Goal: Information Seeking & Learning: Understand process/instructions

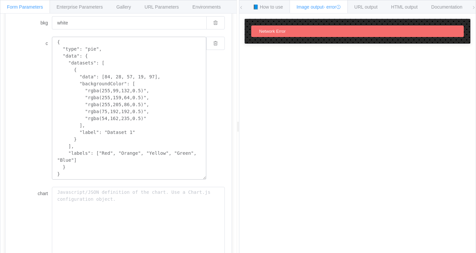
scroll to position [132, 0]
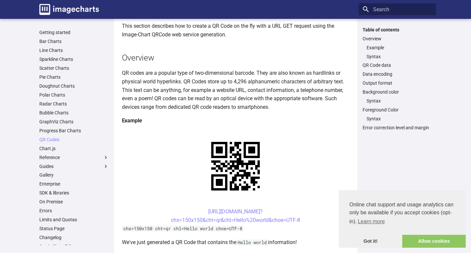
scroll to position [66, 0]
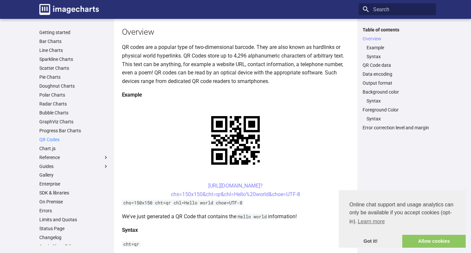
click at [57, 140] on link "QR Codes" at bounding box center [73, 140] width 69 height 6
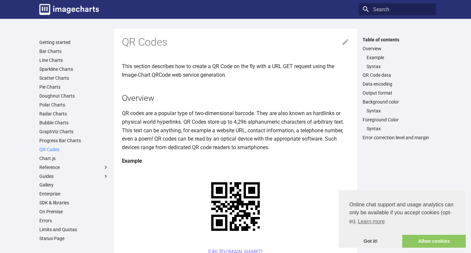
click at [53, 150] on link "QR Codes" at bounding box center [73, 150] width 69 height 6
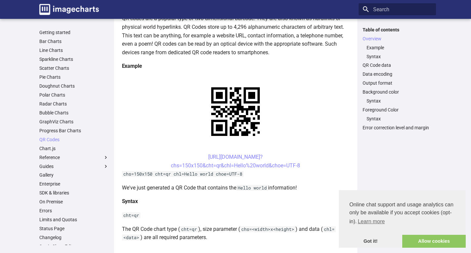
scroll to position [99, 0]
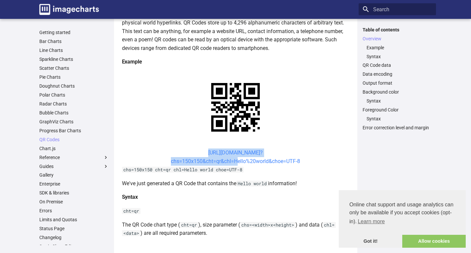
drag, startPoint x: 196, startPoint y: 153, endPoint x: 233, endPoint y: 160, distance: 37.7
click at [233, 160] on center "[URL][DOMAIN_NAME]? chs=150x150&cht=qr&chl=Hello%20world&choe=UTF-8" at bounding box center [236, 157] width 228 height 17
copy link "[URL][DOMAIN_NAME]? chs=150x150&cht=qr&chl="
